Goal: Check status

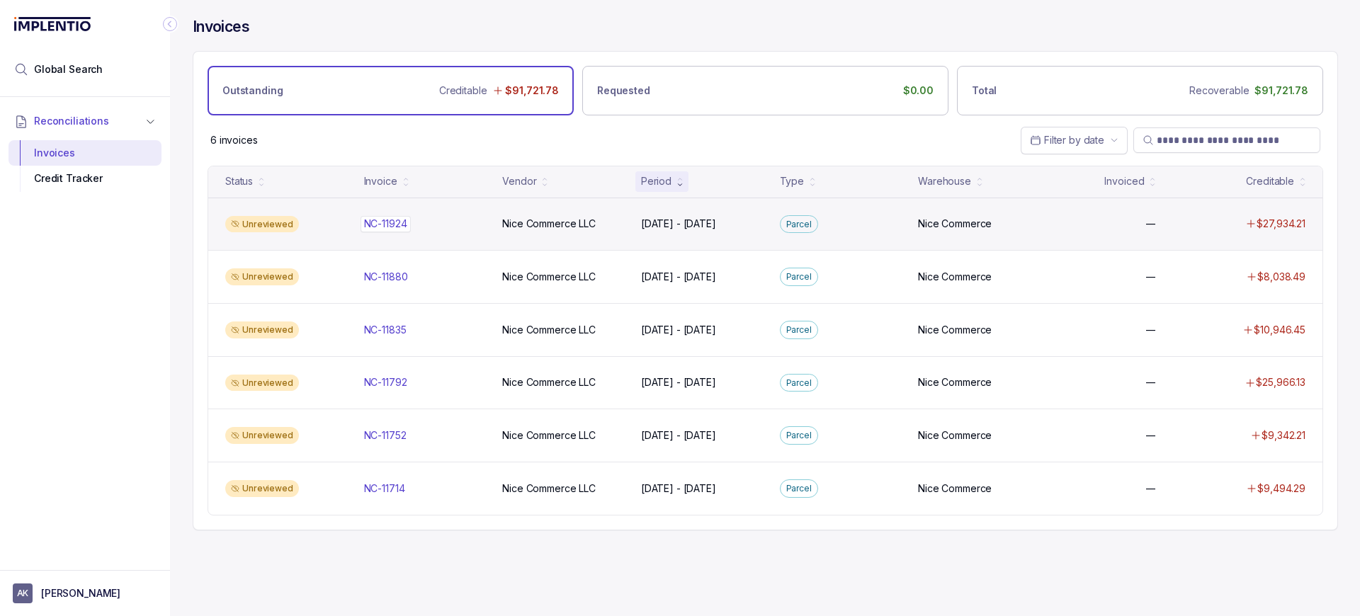
click at [383, 218] on div "NC-11924 NC-11924" at bounding box center [385, 224] width 43 height 14
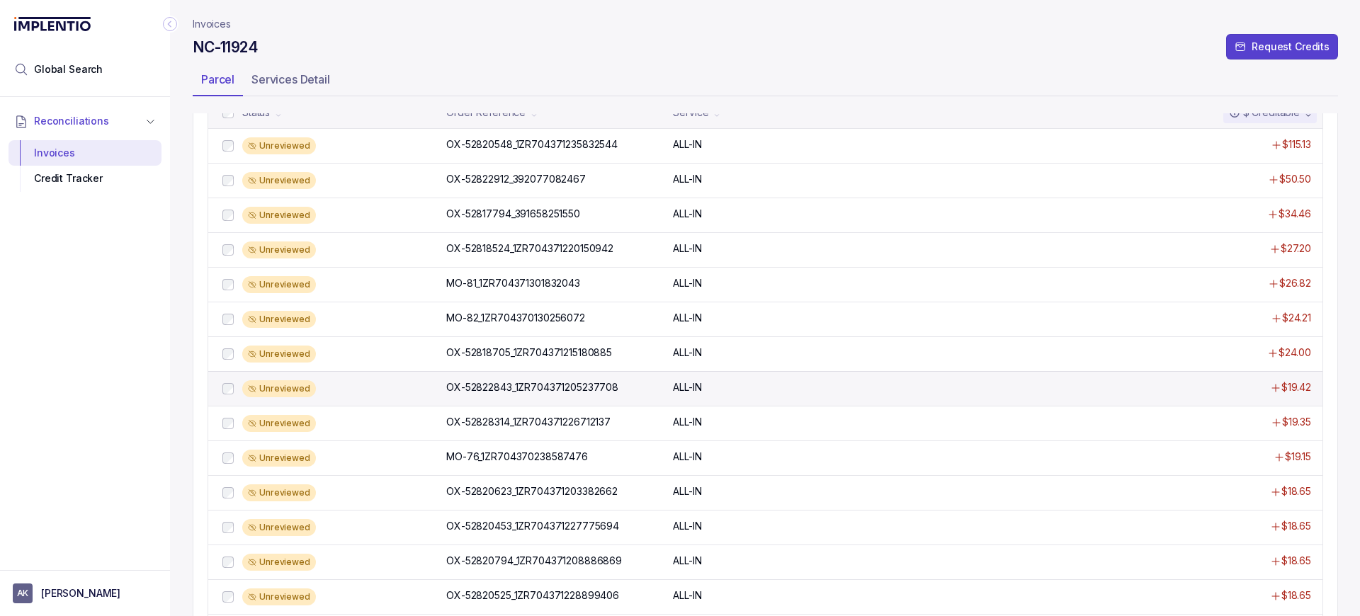
scroll to position [271, 0]
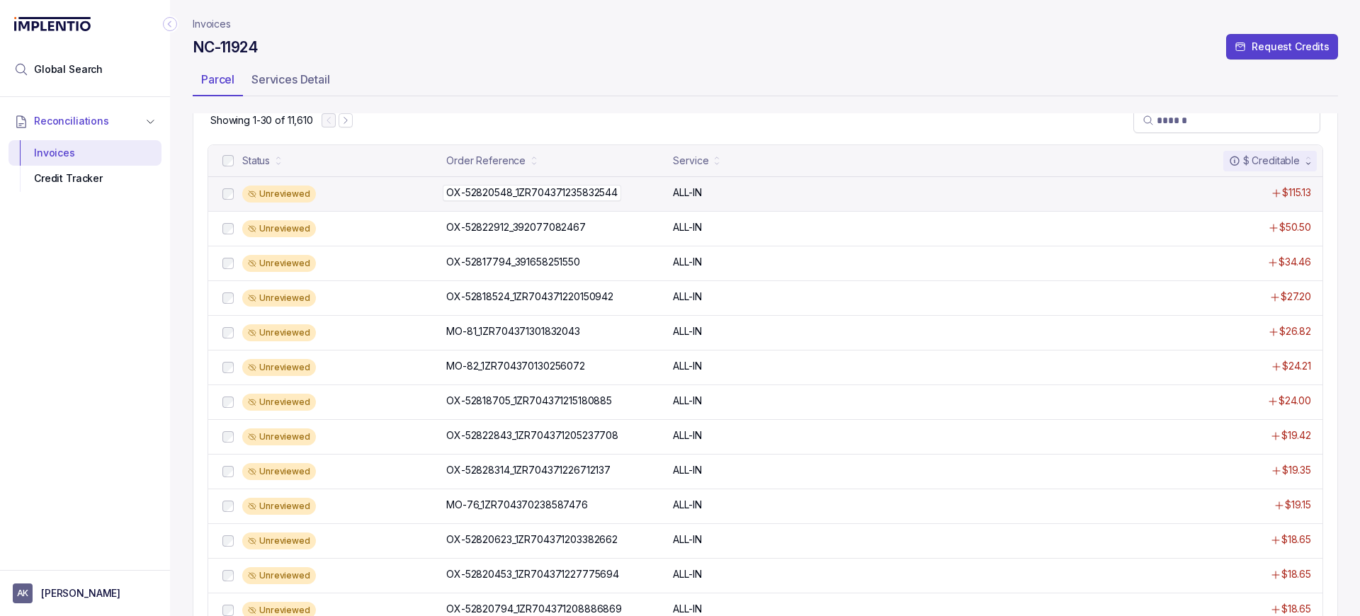
click at [489, 186] on p "OX-52820548_1ZR704371235832544" at bounding box center [532, 193] width 179 height 16
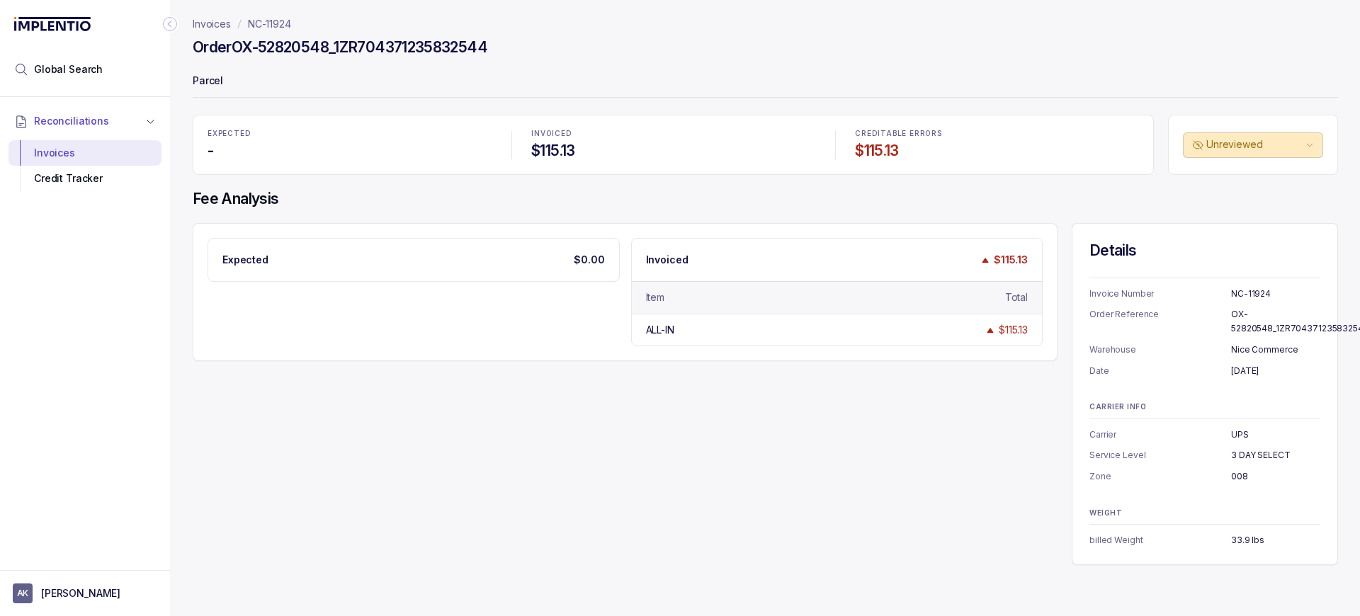
click at [270, 25] on p "NC-11924" at bounding box center [269, 24] width 43 height 14
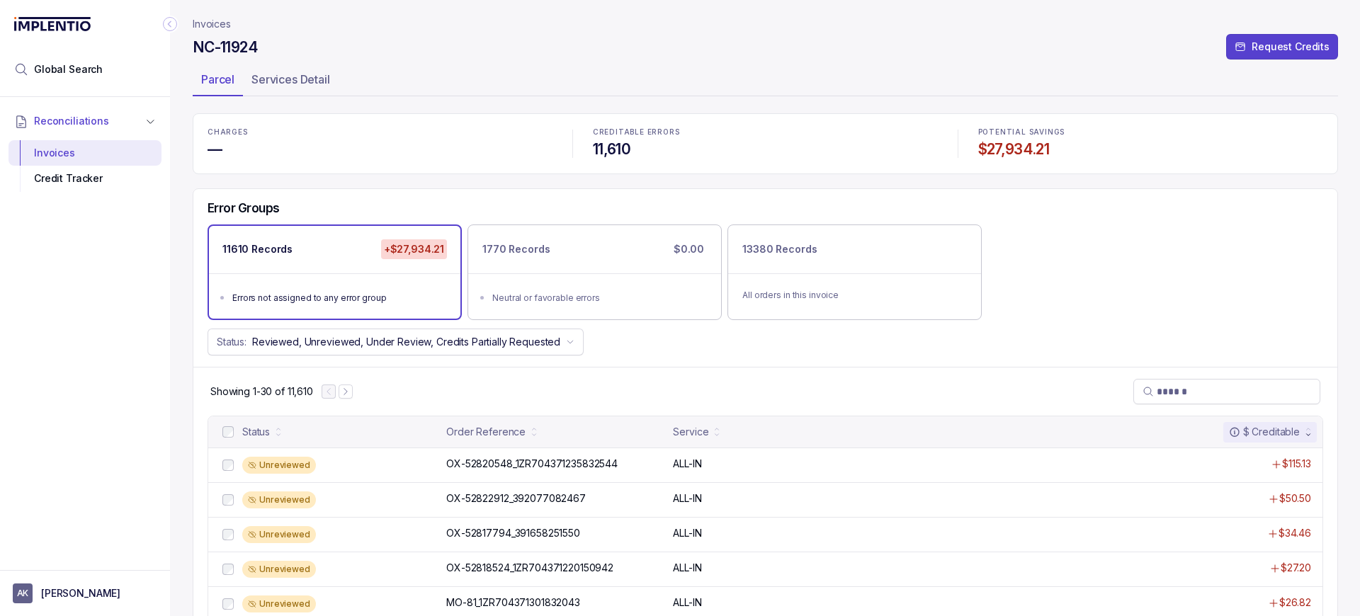
click at [168, 14] on div "Global Search" at bounding box center [85, 48] width 170 height 97
click at [169, 21] on icon "Collapse Icon" at bounding box center [170, 24] width 14 height 14
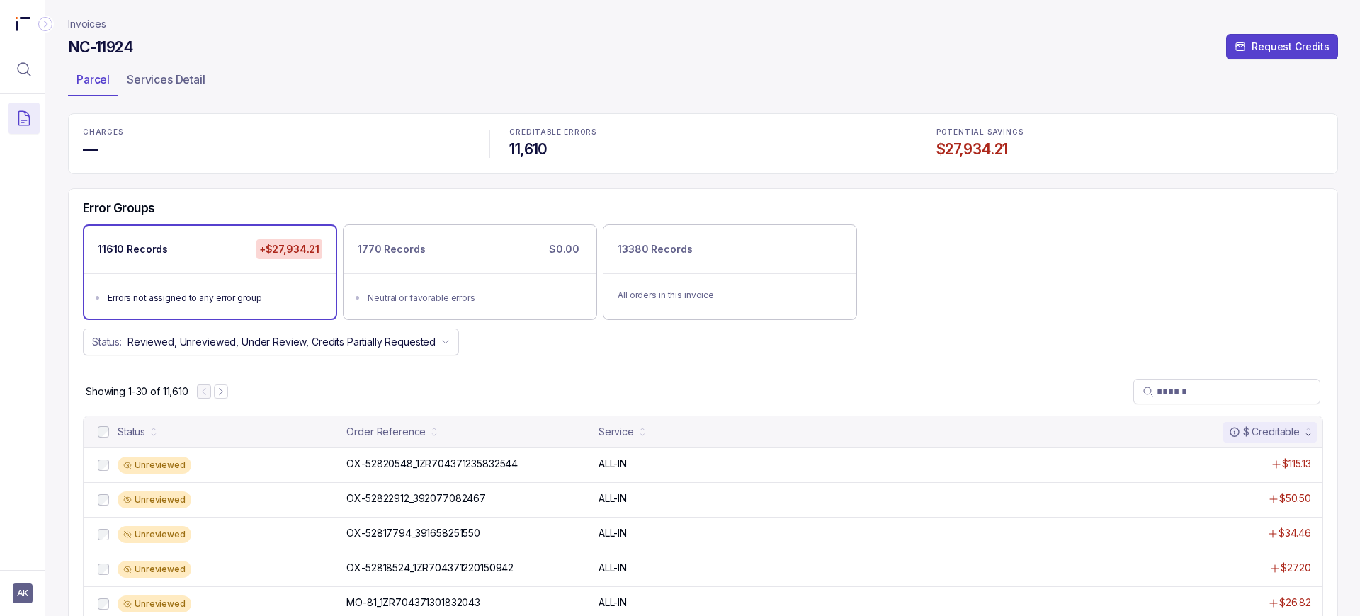
click at [49, 21] on icon "Collapse Icon" at bounding box center [45, 24] width 14 height 14
